Goal: Transaction & Acquisition: Purchase product/service

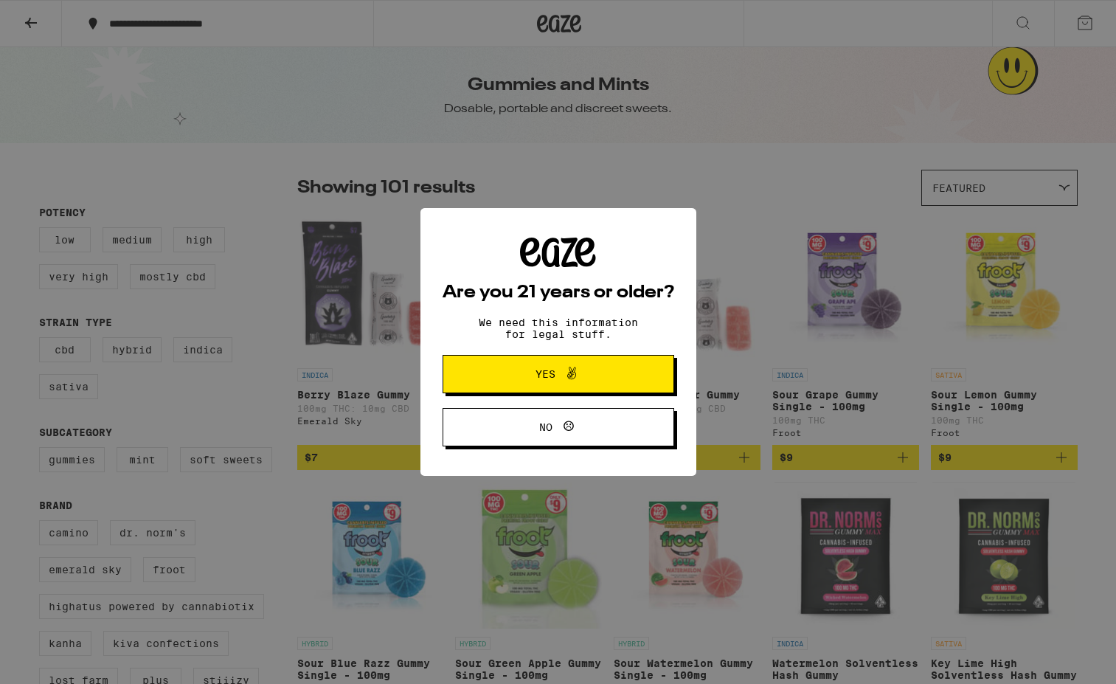
click at [624, 380] on button "Yes" at bounding box center [558, 374] width 232 height 38
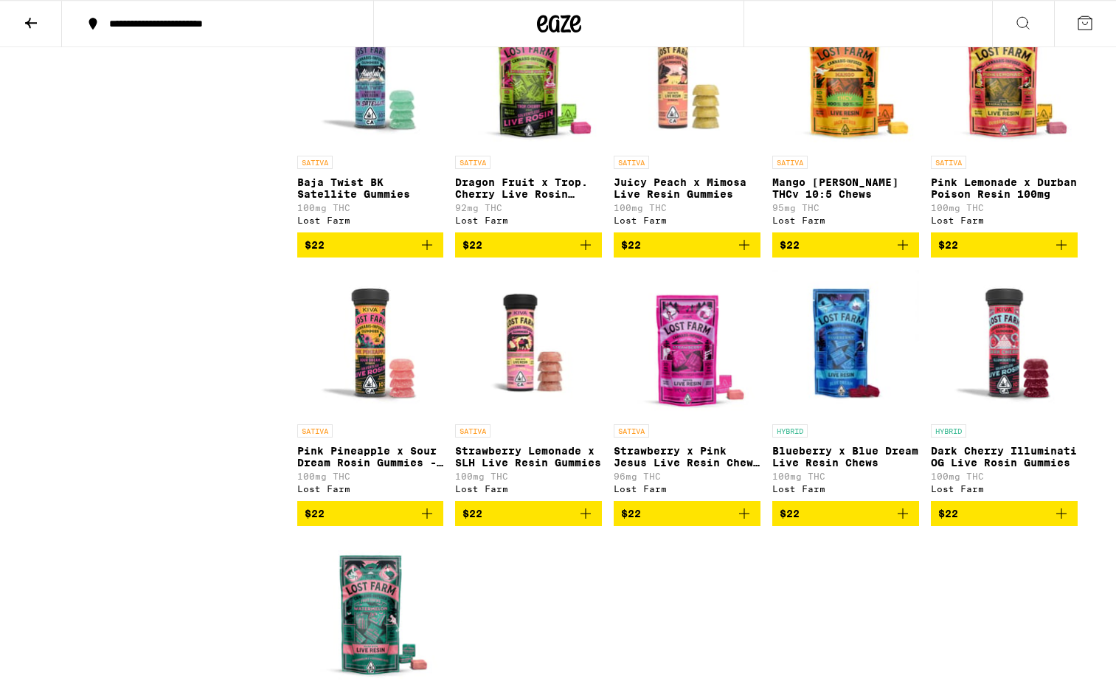
scroll to position [5861, 0]
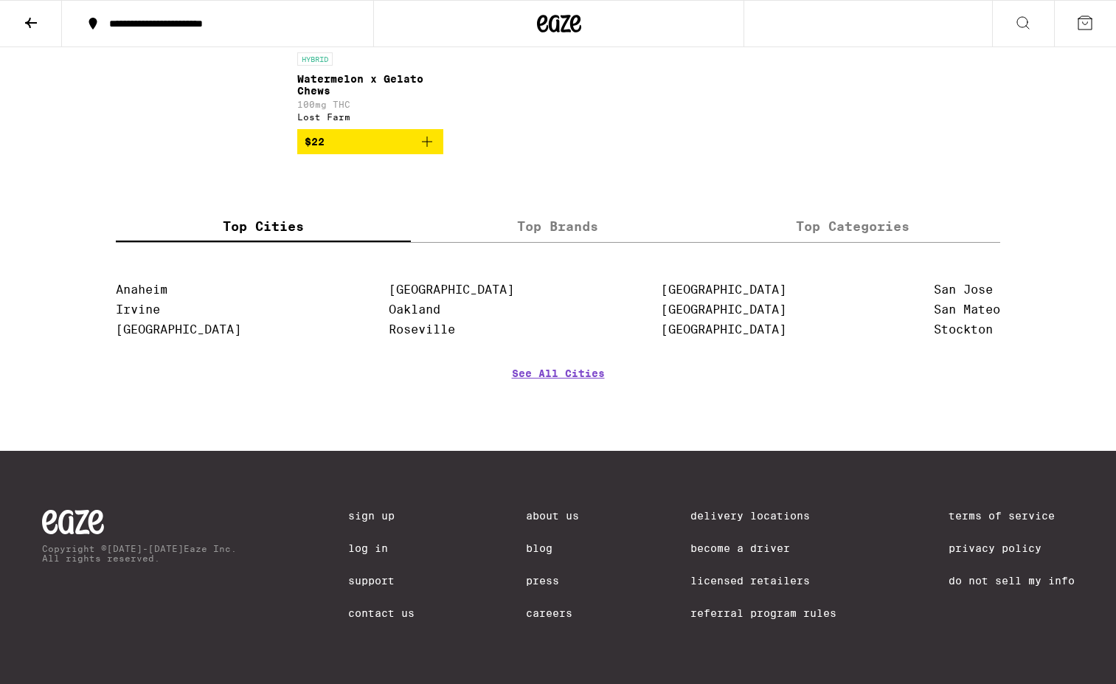
click at [786, 516] on link "Delivery Locations" at bounding box center [763, 516] width 146 height 12
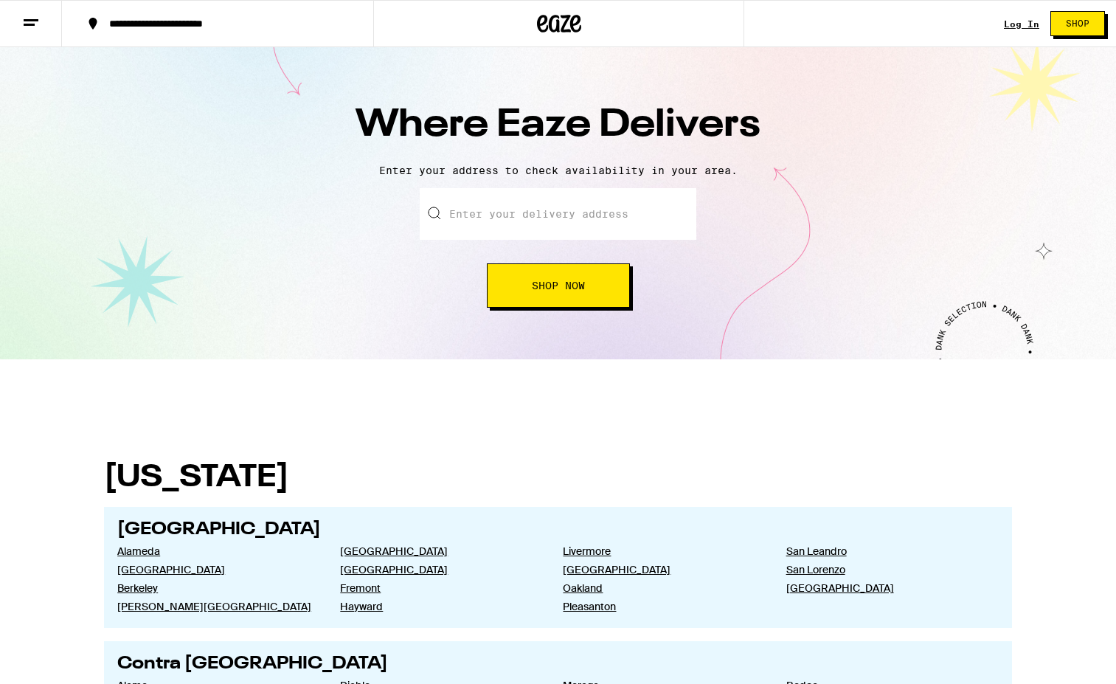
click at [611, 208] on input "text" at bounding box center [558, 214] width 277 height 52
click at [611, 209] on input "text" at bounding box center [558, 214] width 277 height 52
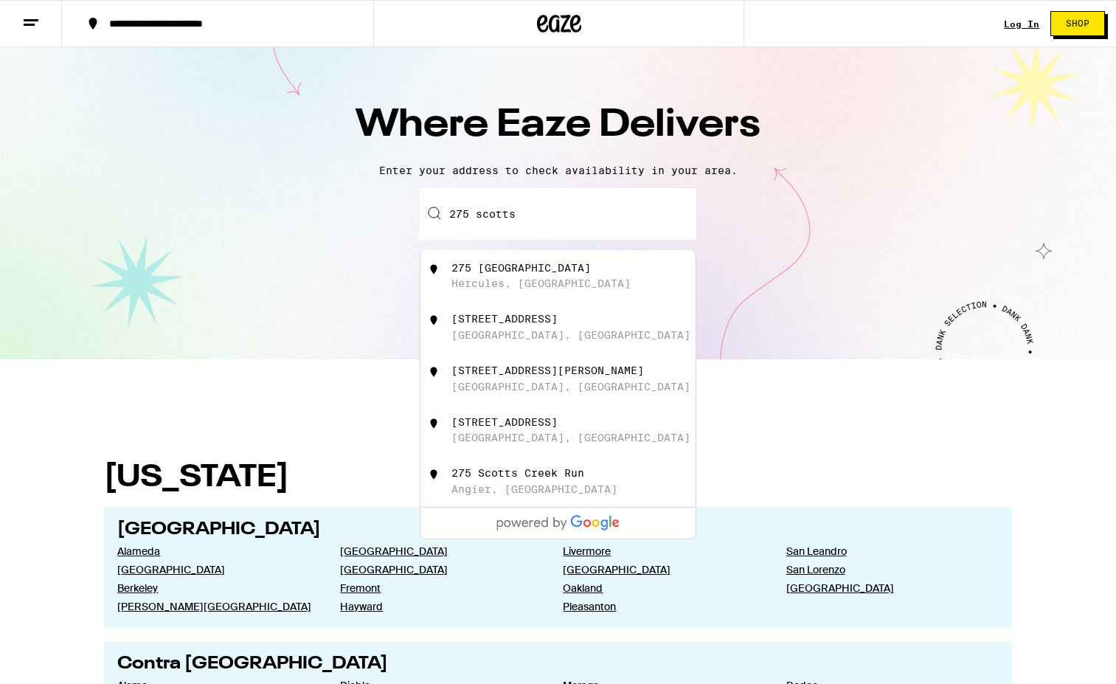
click at [630, 273] on div "[STREET_ADDRESS]" at bounding box center [582, 276] width 263 height 28
type input "[STREET_ADDRESS]"
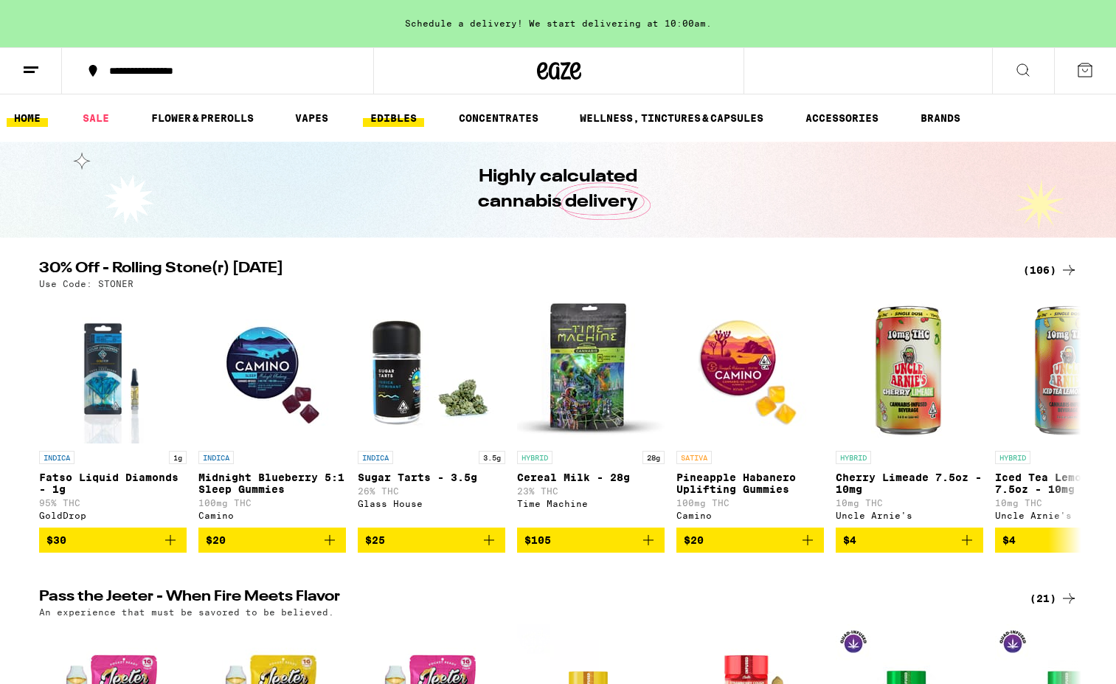
click at [402, 125] on link "EDIBLES" at bounding box center [393, 118] width 61 height 18
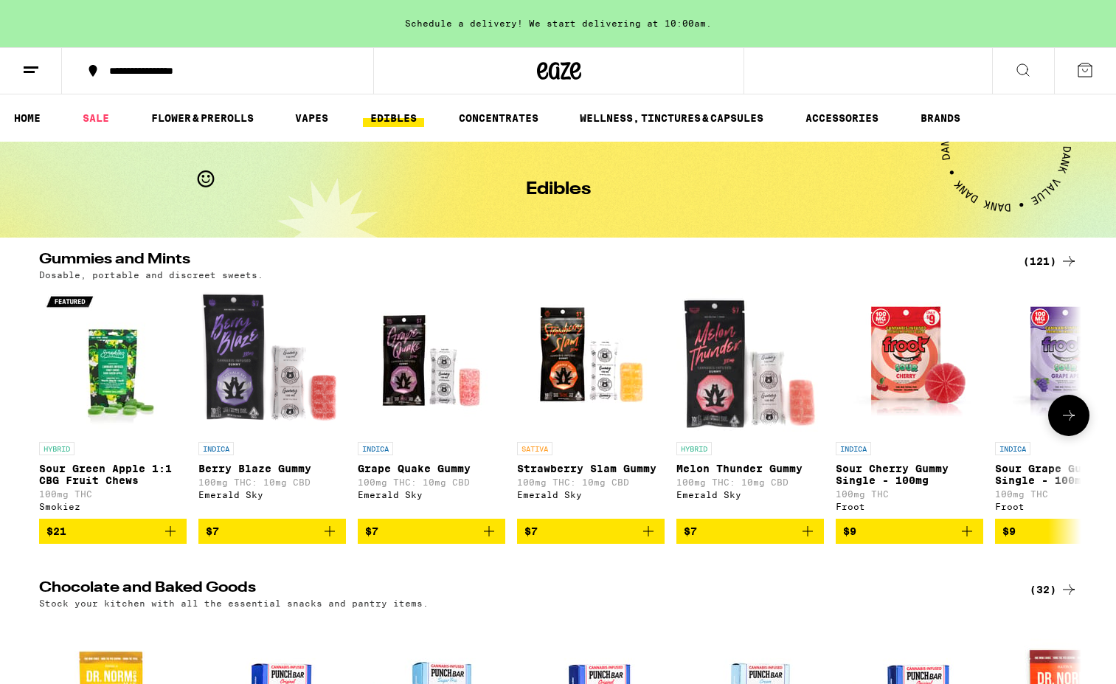
click at [257, 473] on p "Berry Blaze Gummy" at bounding box center [271, 468] width 147 height 12
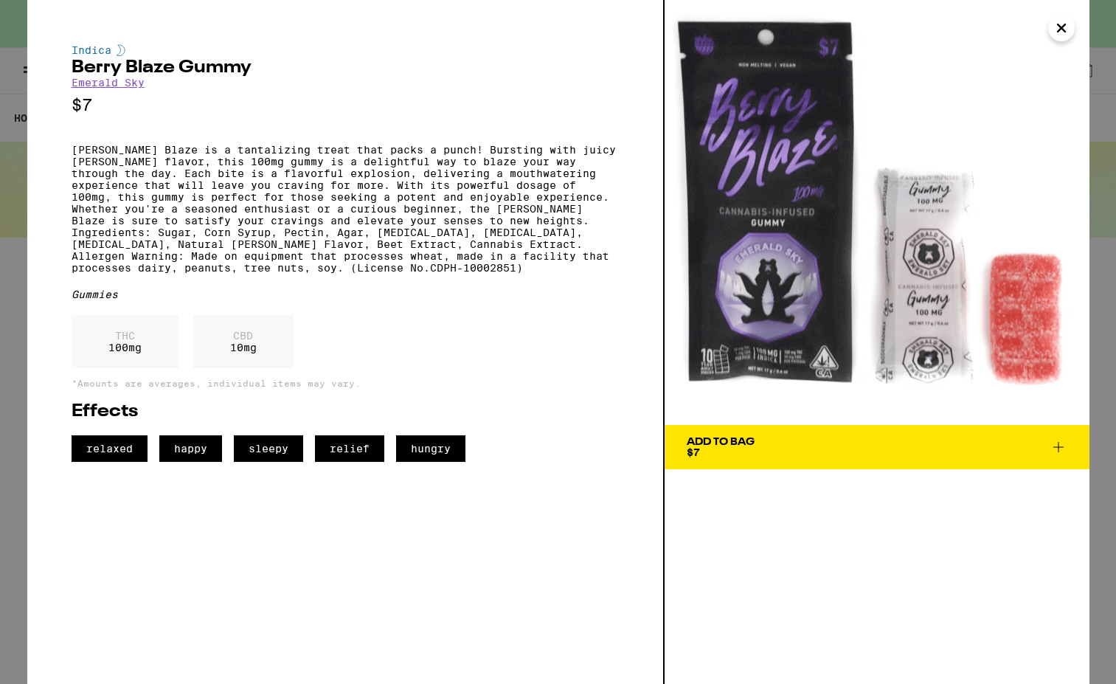
click at [1055, 33] on icon "Close" at bounding box center [1061, 28] width 18 height 22
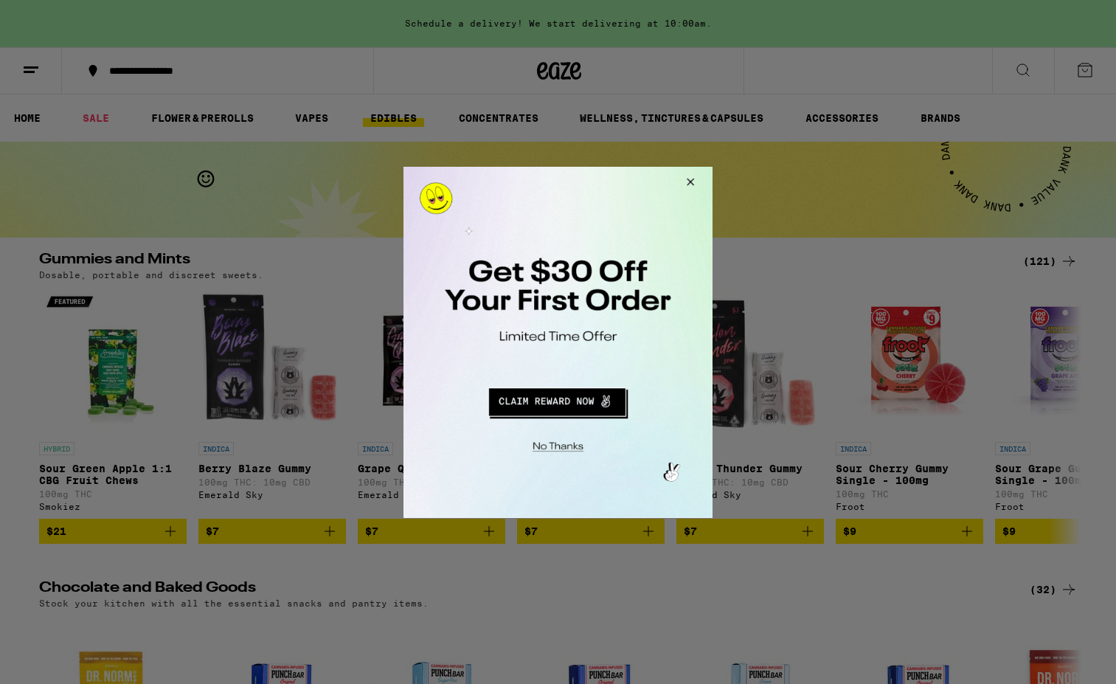
click at [568, 402] on button "Redirect to URL" at bounding box center [556, 398] width 257 height 35
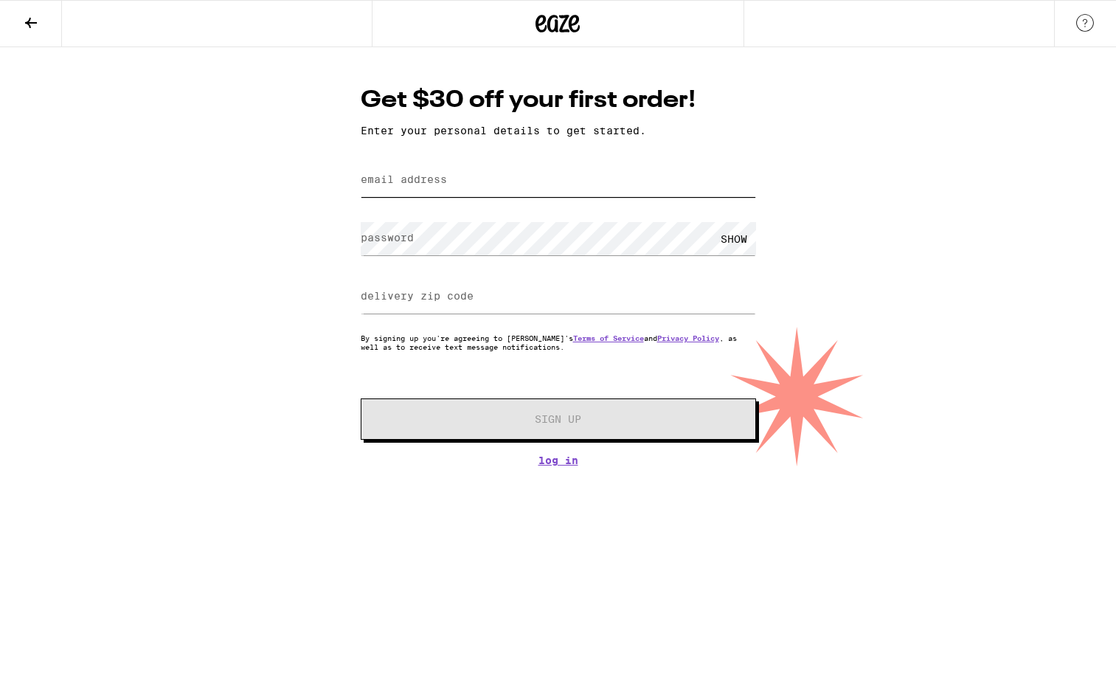
click at [497, 184] on input "email address" at bounding box center [558, 180] width 395 height 33
type input "almonshop@gmail.com"
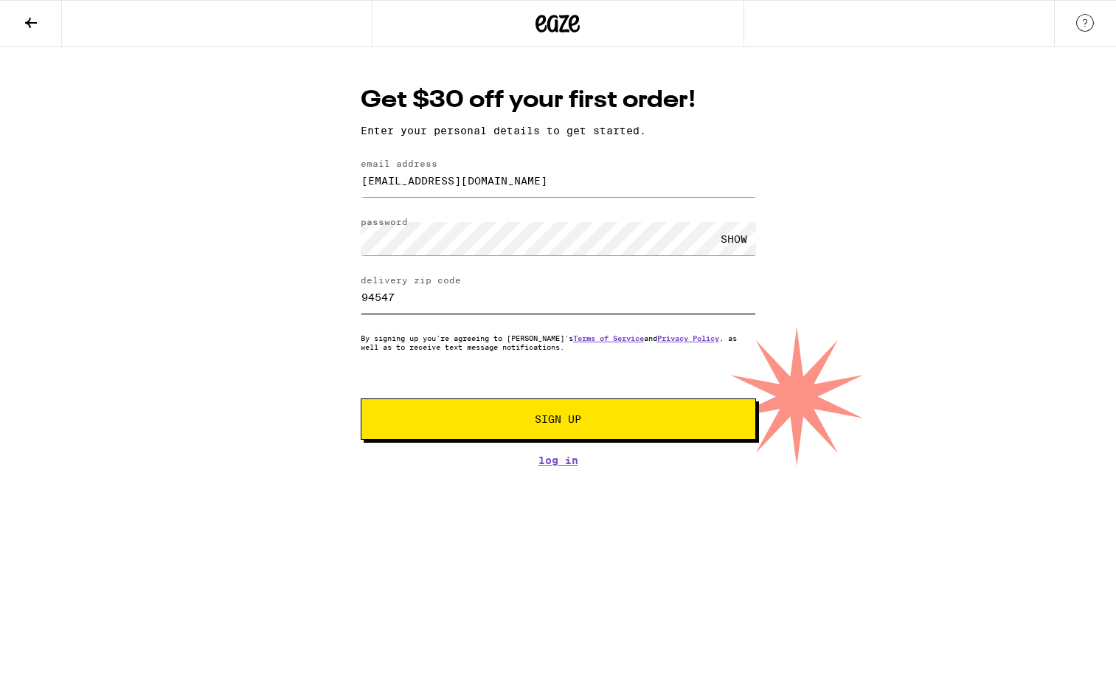
type input "94547"
click at [490, 414] on button "Sign Up" at bounding box center [558, 418] width 395 height 41
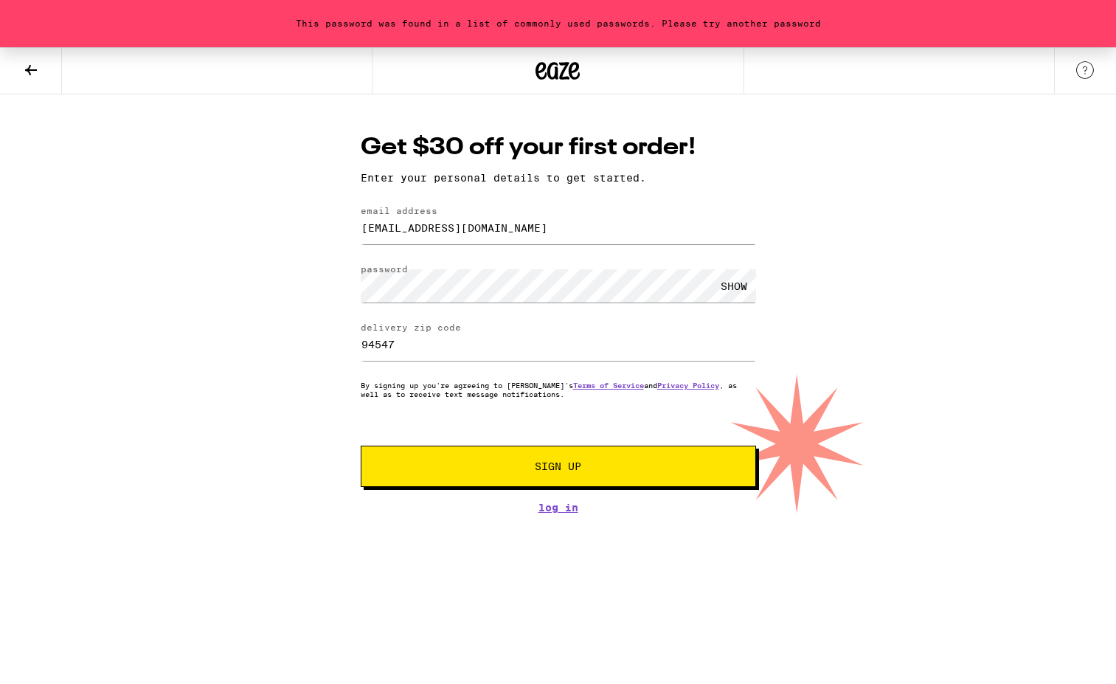
click at [473, 461] on button "Sign Up" at bounding box center [558, 465] width 395 height 41
click at [446, 465] on span "Sign Up" at bounding box center [557, 466] width 293 height 10
click at [440, 453] on button "Sign Up" at bounding box center [558, 465] width 395 height 41
click at [472, 451] on button "Sign Up" at bounding box center [558, 465] width 395 height 41
click at [473, 451] on button "Sign Up" at bounding box center [558, 465] width 395 height 41
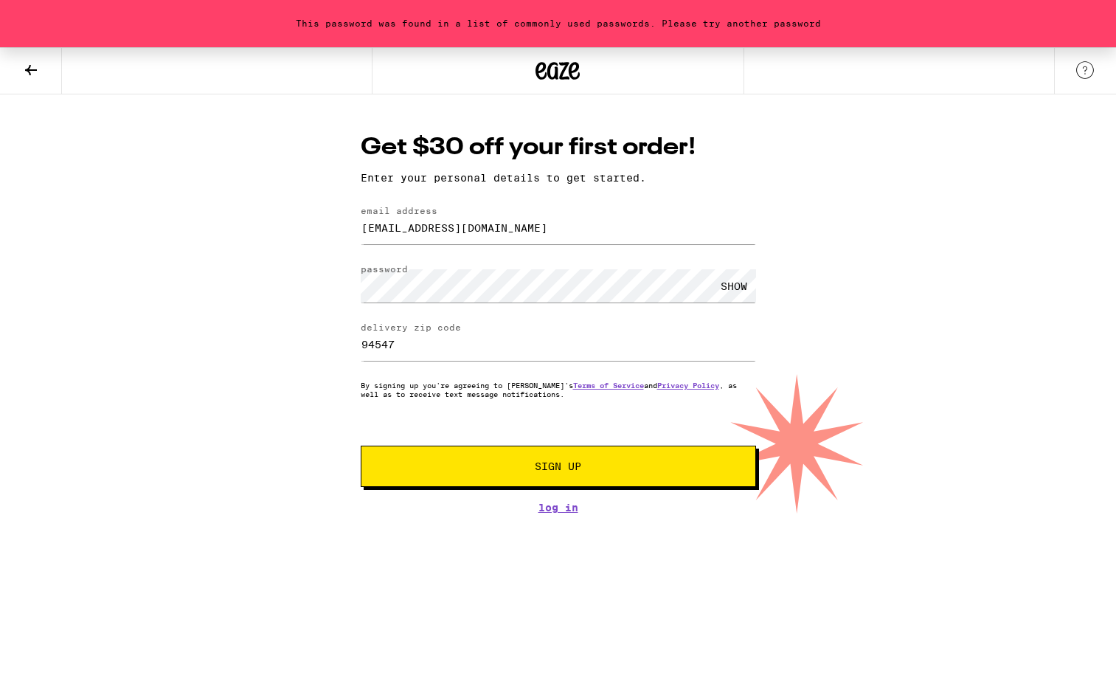
click at [487, 474] on button "Sign Up" at bounding box center [558, 465] width 395 height 41
click at [505, 452] on button "Sign Up" at bounding box center [558, 465] width 395 height 41
click at [479, 476] on button "Sign Up" at bounding box center [558, 465] width 395 height 41
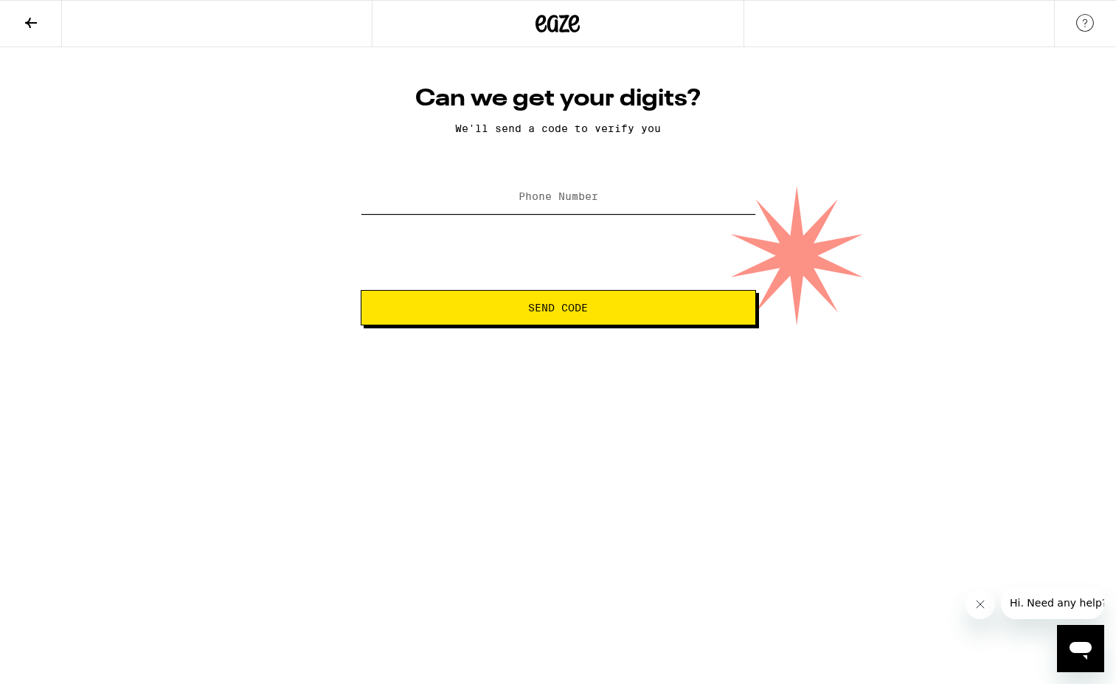
click at [579, 205] on input "Phone Number" at bounding box center [558, 197] width 395 height 33
type input "(530) 219-1211"
click at [399, 302] on button "Send Code" at bounding box center [558, 307] width 395 height 35
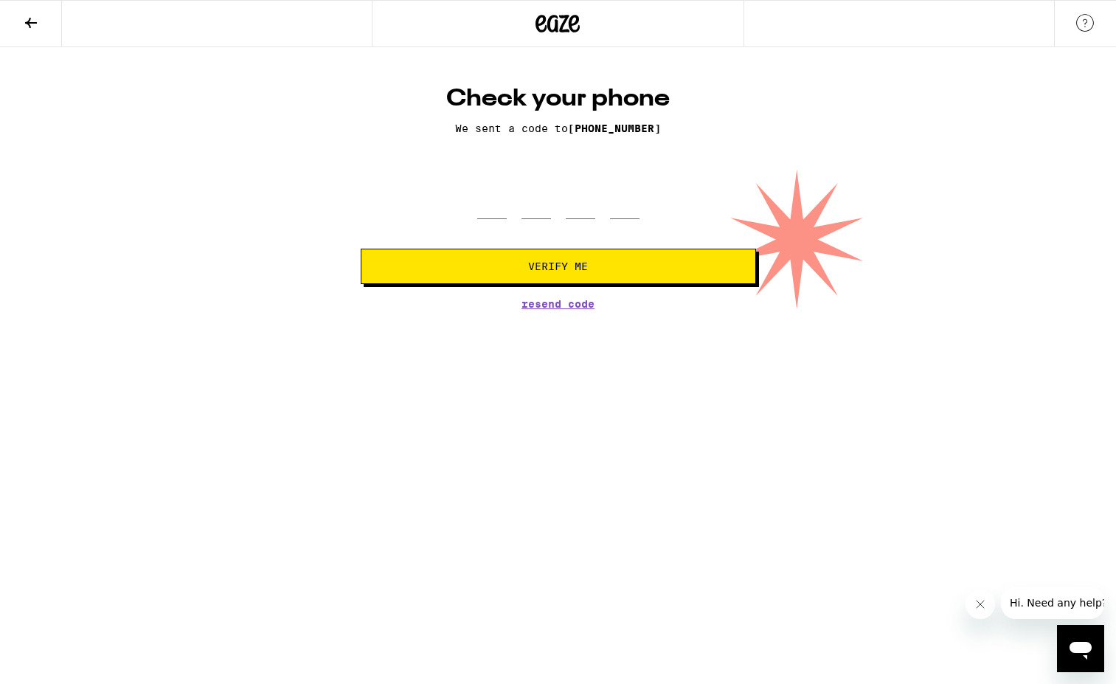
drag, startPoint x: 476, startPoint y: 205, endPoint x: 488, endPoint y: 206, distance: 11.9
click at [477, 205] on div at bounding box center [558, 197] width 395 height 44
click at [488, 206] on input "tel" at bounding box center [491, 197] width 29 height 44
type input "7"
type input "8"
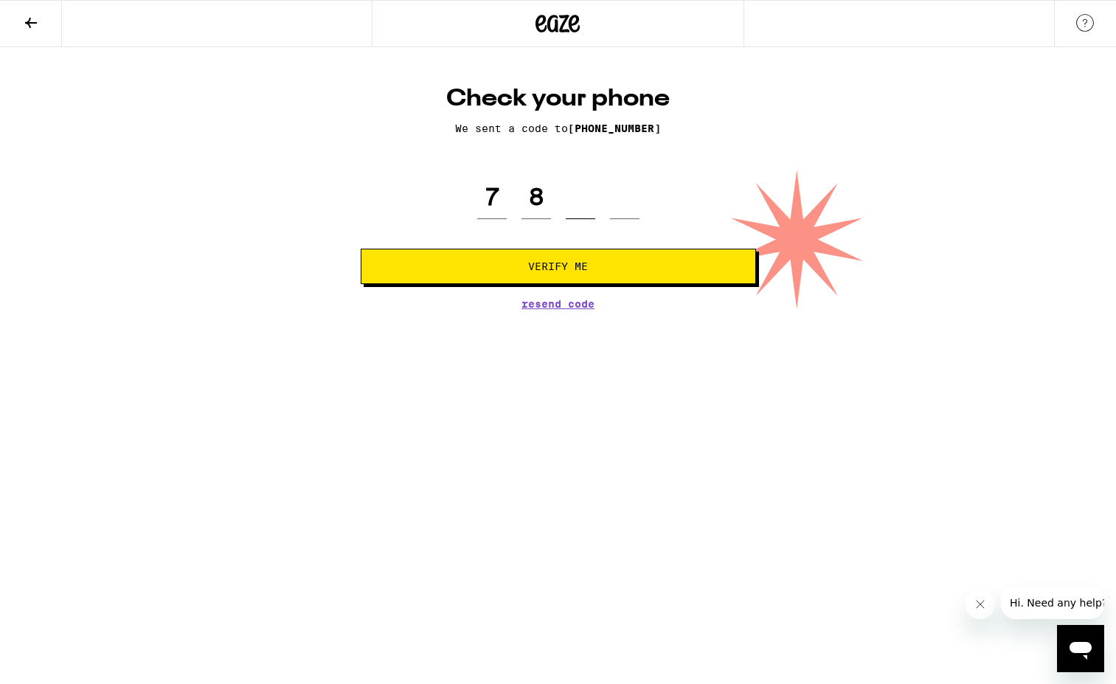
type input "9"
type input "4"
click at [488, 265] on span "Verify Me" at bounding box center [558, 266] width 370 height 10
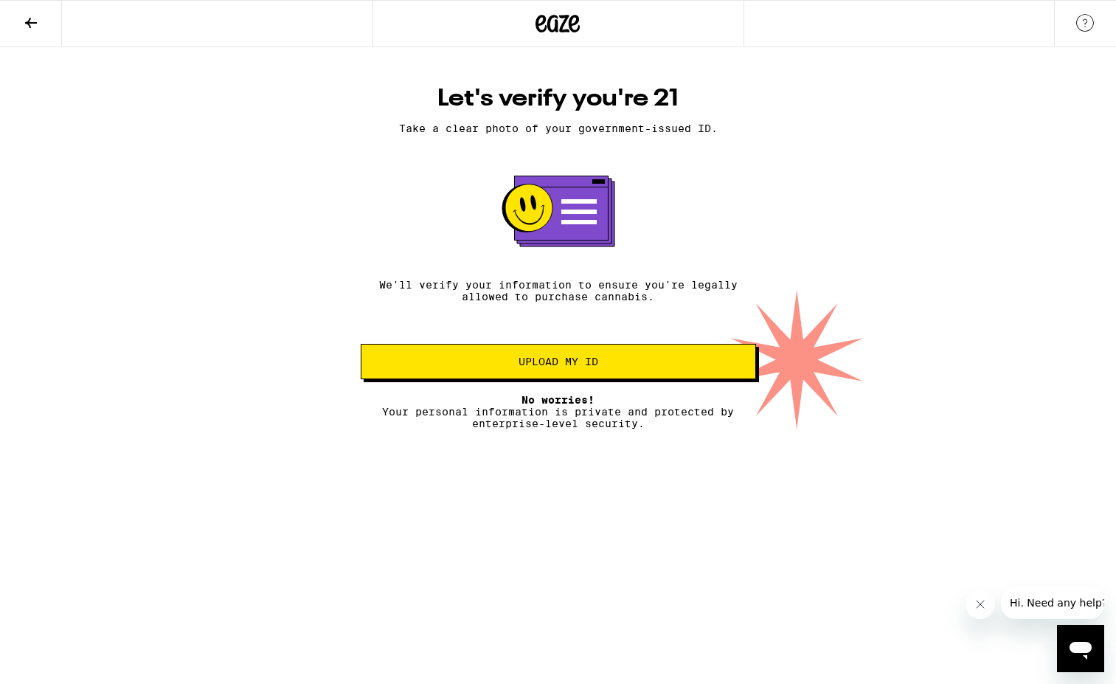
click at [535, 405] on span "No worries!" at bounding box center [557, 400] width 73 height 12
click at [551, 366] on span "Upload my ID" at bounding box center [558, 361] width 80 height 10
